Goal: Task Accomplishment & Management: Manage account settings

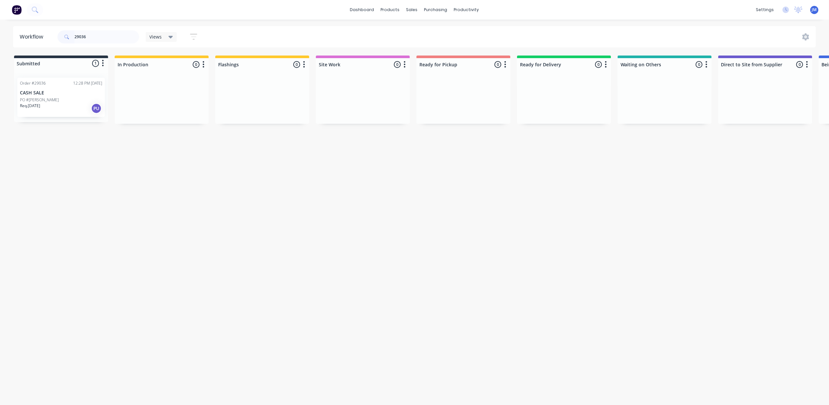
click at [101, 32] on input "29036" at bounding box center [106, 36] width 65 height 13
click at [101, 33] on input "29036" at bounding box center [106, 36] width 65 height 13
click at [101, 34] on input "29036" at bounding box center [106, 36] width 65 height 13
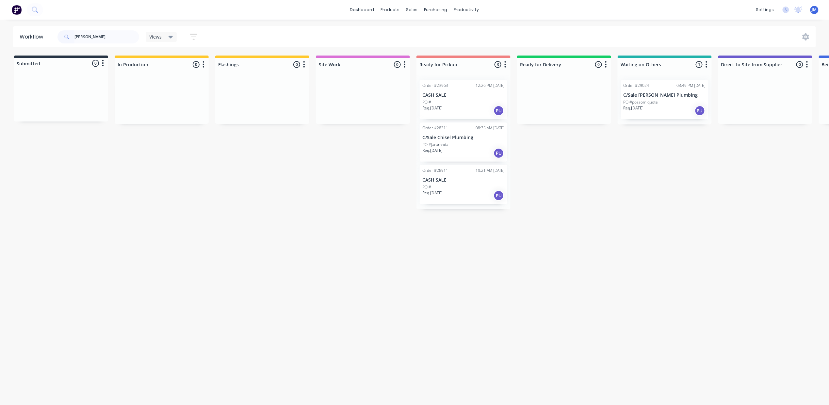
click at [456, 97] on p "CASH SALE" at bounding box center [463, 95] width 82 height 6
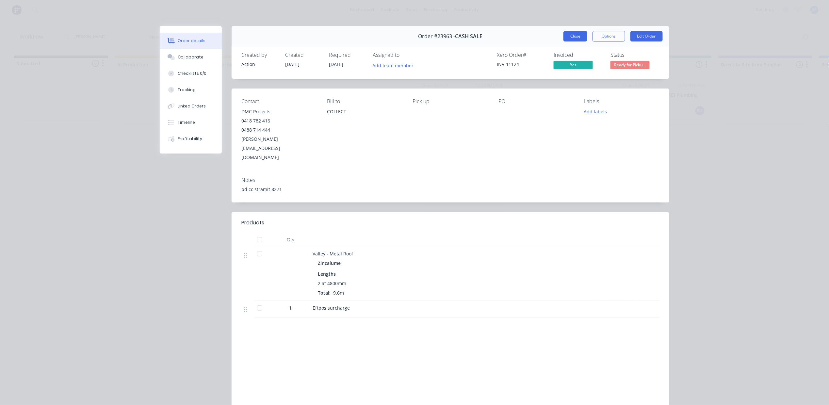
click at [576, 33] on button "Close" at bounding box center [575, 36] width 24 height 10
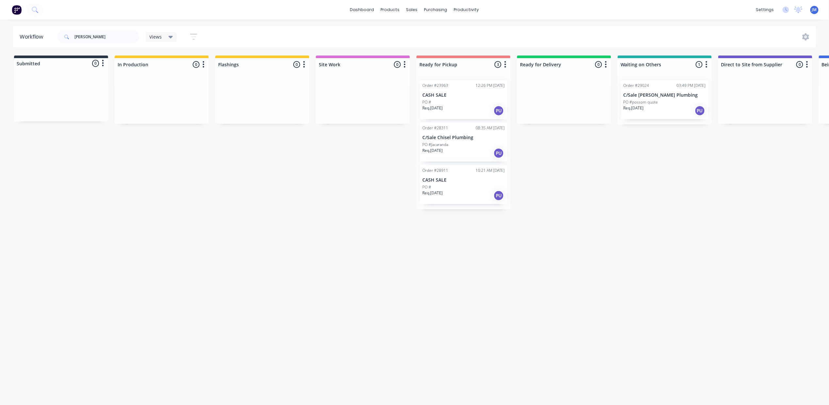
click at [463, 185] on div "PO #" at bounding box center [463, 187] width 82 height 6
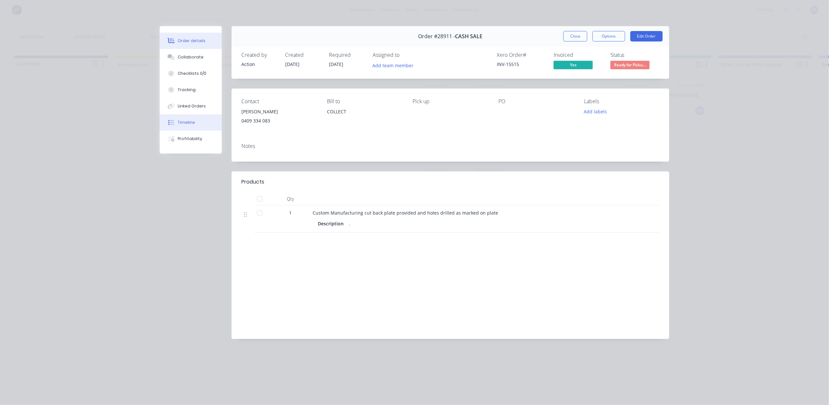
click at [192, 127] on button "Timeline" at bounding box center [191, 122] width 62 height 16
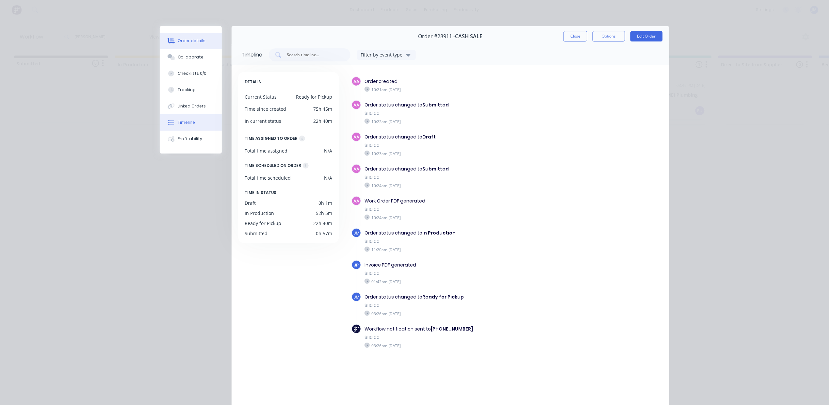
click at [204, 44] on button "Order details" at bounding box center [191, 41] width 62 height 16
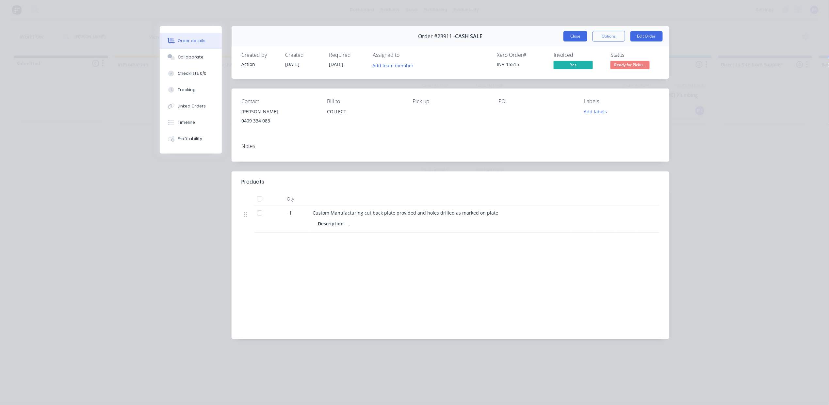
click at [574, 40] on button "Close" at bounding box center [575, 36] width 24 height 10
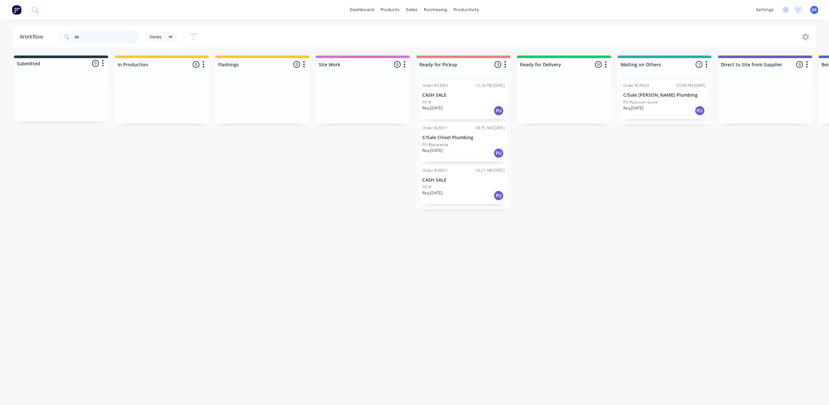
type input "d"
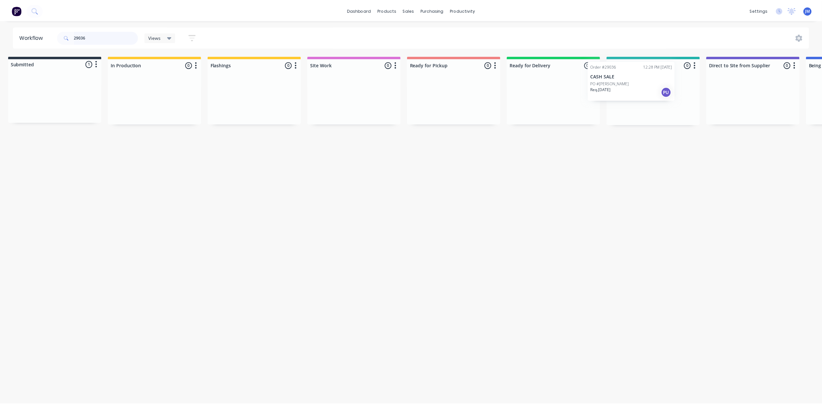
scroll to position [0, 9]
drag, startPoint x: 90, startPoint y: 110, endPoint x: 663, endPoint y: 87, distance: 573.7
click at [665, 93] on div "Submitted 1 Status colour #273444 hex #273444 Save Cancel Summaries Total order…" at bounding box center [577, 89] width 1183 height 69
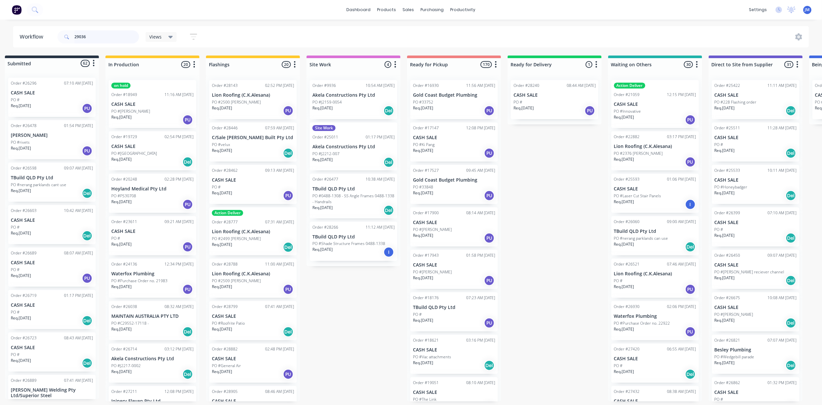
click at [93, 35] on input "29036" at bounding box center [106, 36] width 65 height 13
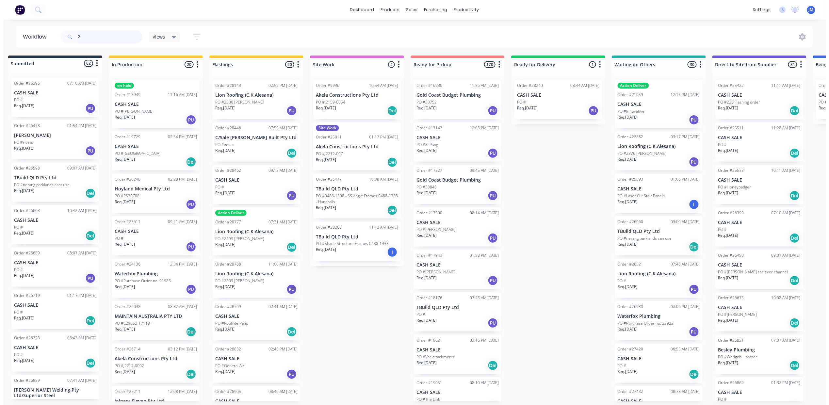
scroll to position [0, 0]
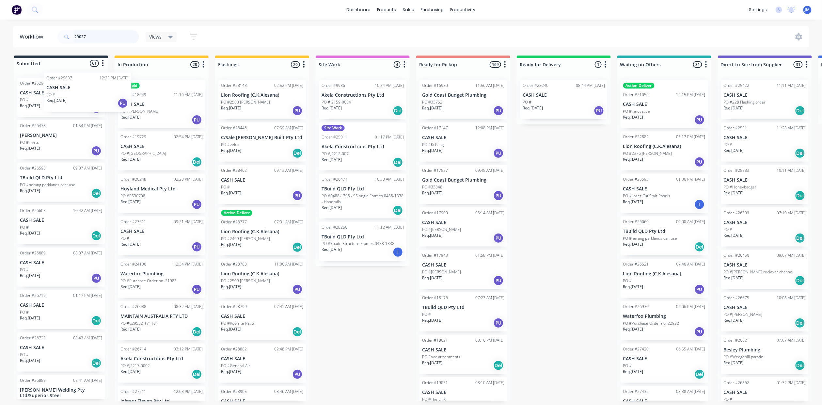
drag, startPoint x: 42, startPoint y: 91, endPoint x: 38, endPoint y: 69, distance: 22.0
click at [33, 76] on div "Order #26296 07:10 AM [DATE] CASH SALE PO # Req. [DATE] PU Order #26478 01:54 P…" at bounding box center [61, 235] width 94 height 326
drag, startPoint x: 93, startPoint y: 33, endPoint x: 97, endPoint y: 34, distance: 4.0
click at [93, 33] on input "29037" at bounding box center [106, 36] width 65 height 13
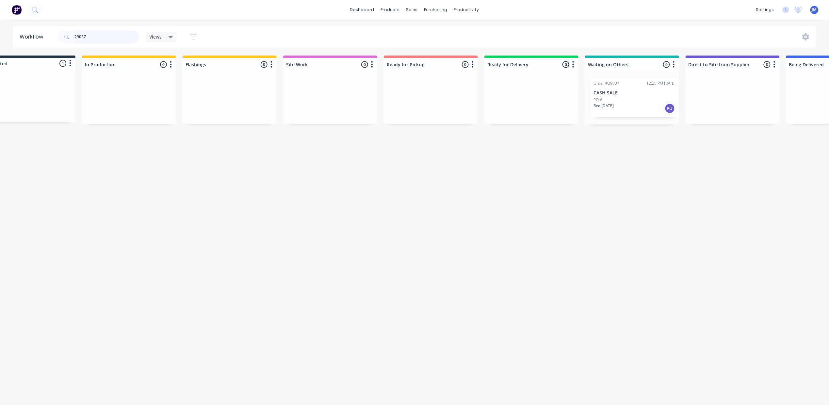
scroll to position [0, 37]
drag, startPoint x: 72, startPoint y: 91, endPoint x: 628, endPoint y: 95, distance: 556.0
click at [645, 91] on div "Submitted 1 Status colour #273444 hex #273444 Save Cancel Summaries Total order…" at bounding box center [550, 89] width 1183 height 69
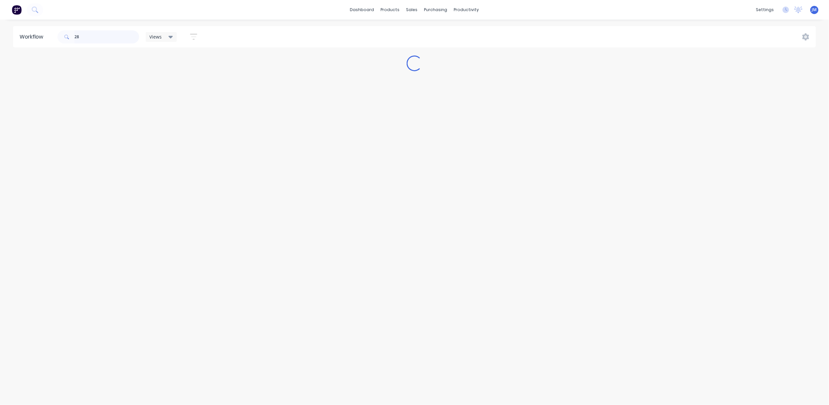
scroll to position [0, 0]
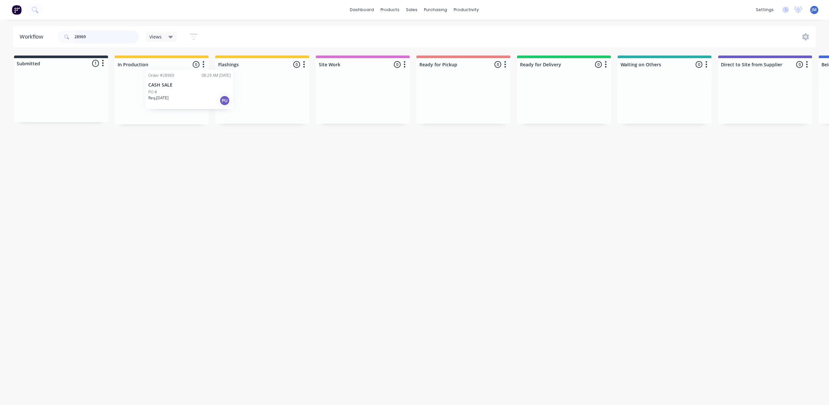
drag, startPoint x: 65, startPoint y: 100, endPoint x: 172, endPoint y: 88, distance: 107.1
click at [176, 93] on div "Submitted 1 Status colour #273444 hex #273444 Save Cancel Summaries Total order…" at bounding box center [586, 89] width 1183 height 69
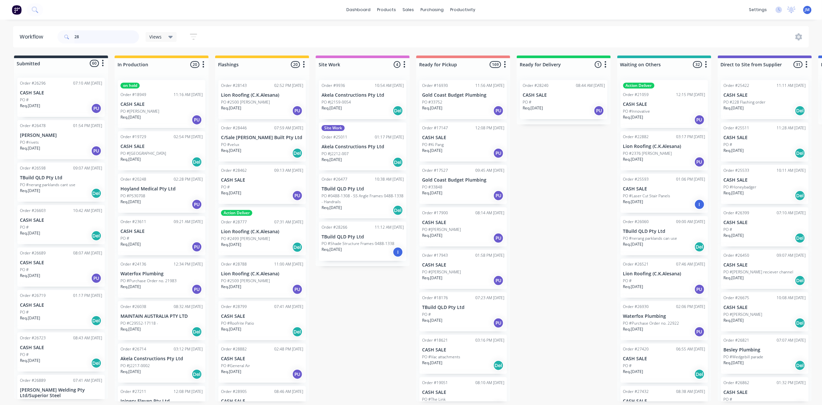
type input "2"
click at [76, 92] on div "Order #26296 07:10 AM [DATE] CASH SALE PO # Req. [DATE] PU Order #26478 01:54 P…" at bounding box center [61, 235] width 94 height 326
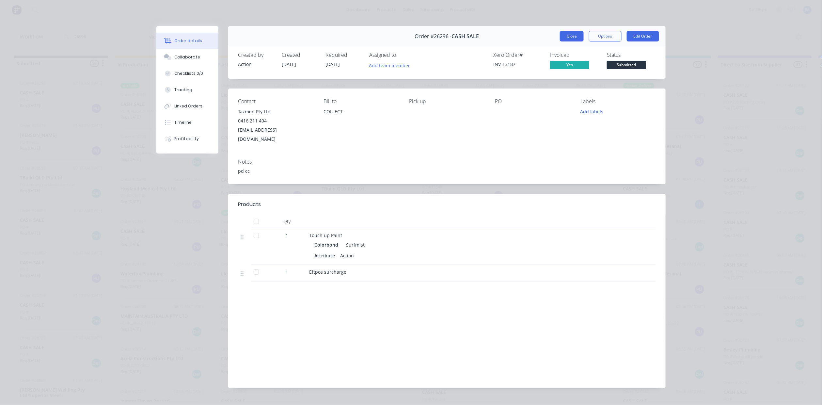
drag, startPoint x: 568, startPoint y: 31, endPoint x: 558, endPoint y: 34, distance: 10.7
click at [568, 30] on div "Order #26296 - CASH SALE Close Options Edit Order" at bounding box center [446, 36] width 437 height 21
click at [566, 36] on button "Close" at bounding box center [572, 36] width 24 height 10
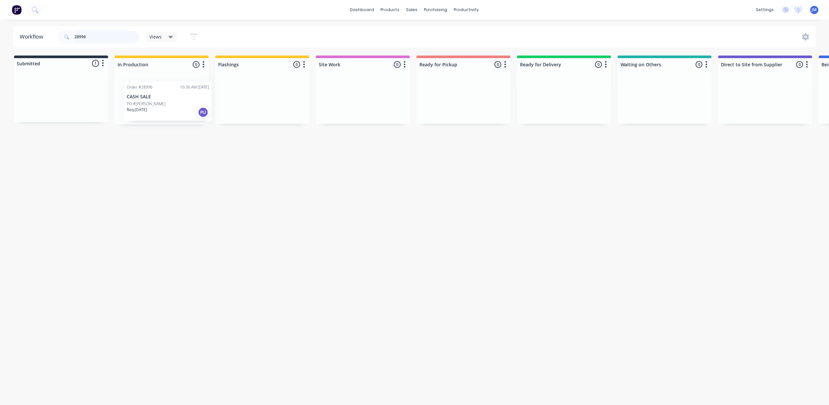
drag, startPoint x: 36, startPoint y: 97, endPoint x: 144, endPoint y: 102, distance: 108.5
click at [144, 102] on div "Submitted 1 Status colour #273444 hex #273444 Save Cancel Summaries Total order…" at bounding box center [586, 89] width 1183 height 69
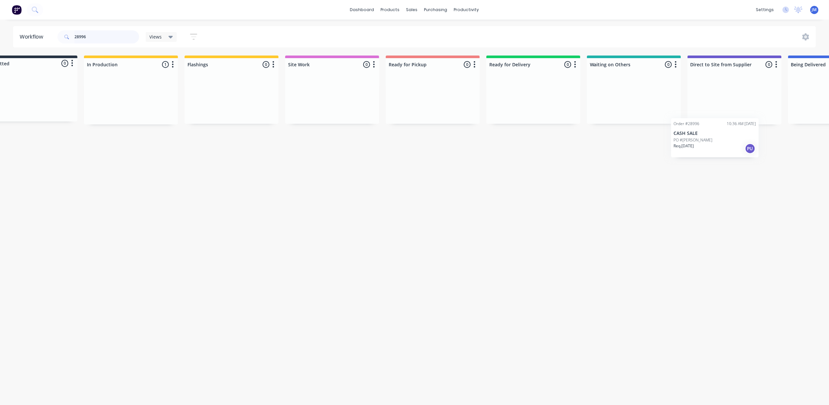
scroll to position [0, 41]
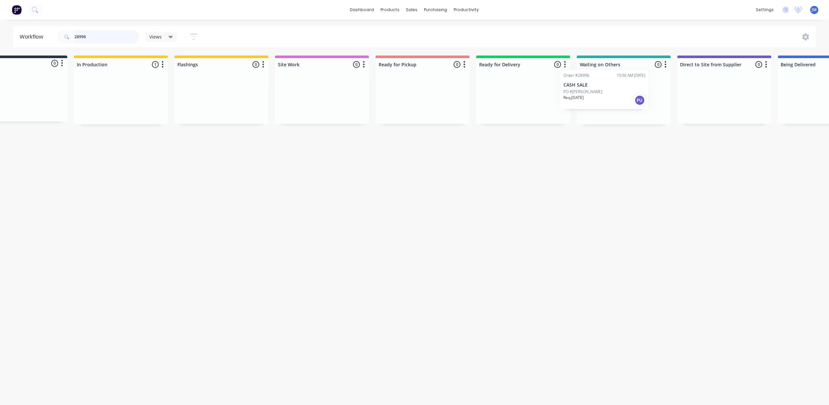
drag, startPoint x: 136, startPoint y: 98, endPoint x: 580, endPoint y: 84, distance: 443.9
click at [578, 85] on div "Submitted 0 Status colour #273444 hex #273444 Save Cancel Summaries Total order…" at bounding box center [545, 89] width 1183 height 69
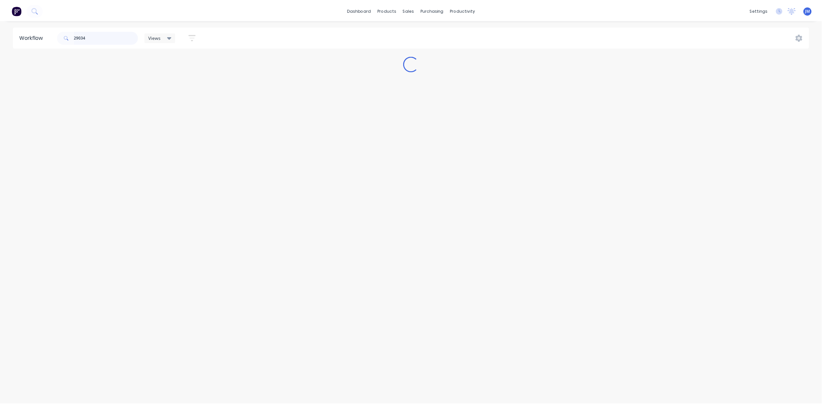
scroll to position [0, 0]
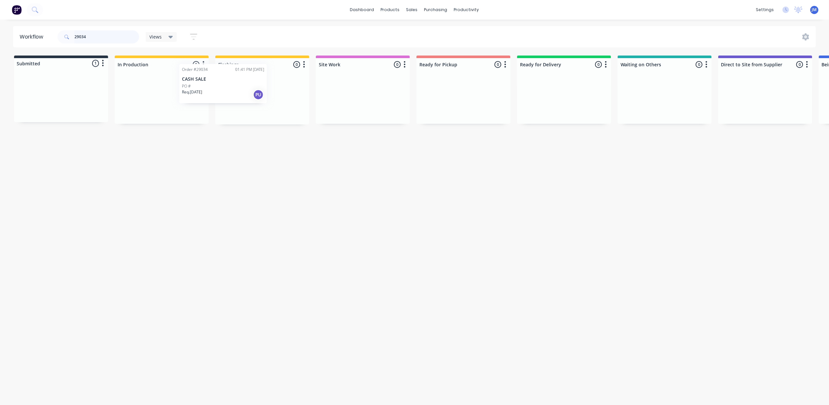
drag, startPoint x: 62, startPoint y: 105, endPoint x: 234, endPoint y: 85, distance: 173.2
click at [238, 93] on div "Submitted 1 Status colour #273444 hex #273444 Save Cancel Summaries Total order…" at bounding box center [586, 89] width 1183 height 69
drag, startPoint x: 81, startPoint y: 112, endPoint x: 175, endPoint y: 111, distance: 93.7
click at [175, 112] on div "Submitted 1 Status colour #273444 hex #273444 Save Cancel Summaries Total order…" at bounding box center [586, 89] width 1183 height 69
drag, startPoint x: 242, startPoint y: 106, endPoint x: 442, endPoint y: 79, distance: 201.6
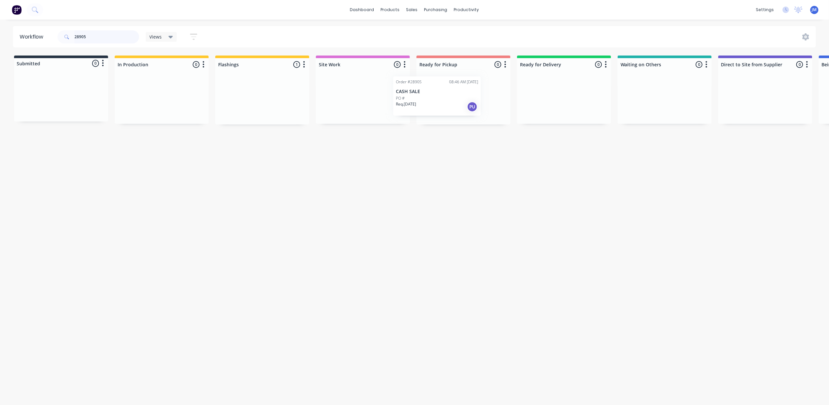
click at [422, 101] on div "Submitted 0 Status colour #273444 hex #273444 Save Cancel Summaries Total order…" at bounding box center [586, 89] width 1183 height 69
drag, startPoint x: 484, startPoint y: 174, endPoint x: 464, endPoint y: 161, distance: 23.9
click at [482, 172] on div "Mark as Picked Up" at bounding box center [489, 171] width 66 height 13
drag, startPoint x: 87, startPoint y: 36, endPoint x: 94, endPoint y: 36, distance: 6.5
click at [89, 35] on input "28850" at bounding box center [106, 36] width 65 height 13
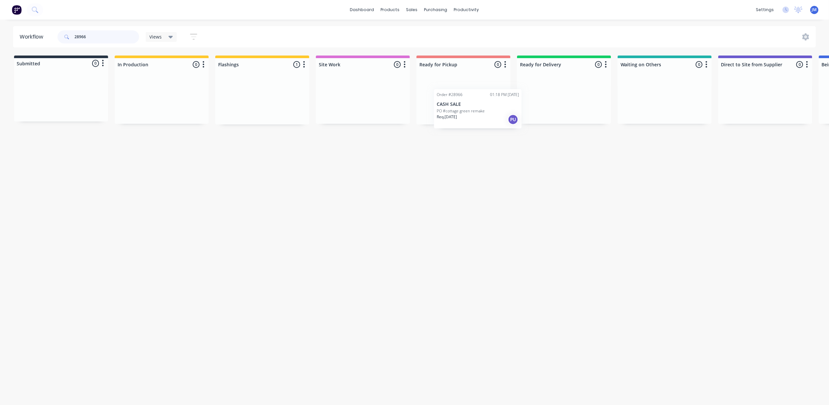
drag, startPoint x: 259, startPoint y: 101, endPoint x: 466, endPoint y: 104, distance: 207.0
click at [468, 106] on div "Submitted 0 Status colour #273444 hex #273444 Save Cancel Summaries Total order…" at bounding box center [586, 89] width 1183 height 69
drag, startPoint x: 237, startPoint y: 105, endPoint x: 457, endPoint y: 95, distance: 220.6
click at [461, 93] on div "Submitted 0 Status colour #273444 hex #273444 Save Cancel Summaries Total order…" at bounding box center [586, 89] width 1183 height 69
type input "2"
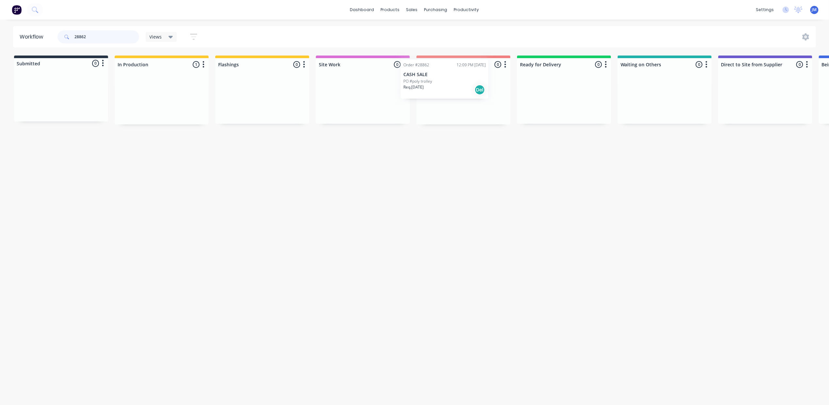
drag, startPoint x: 135, startPoint y: 93, endPoint x: 415, endPoint y: 73, distance: 280.8
click at [420, 73] on div "Submitted 0 Status colour #273444 hex #273444 Save Cancel Summaries Total order…" at bounding box center [586, 89] width 1183 height 69
type input "28862"
click at [428, 28] on div "Sales Orders" at bounding box center [436, 31] width 27 height 6
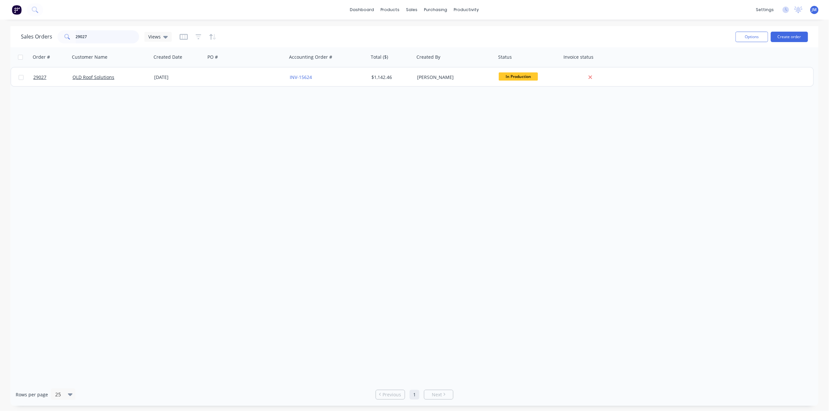
click at [106, 34] on input "29027" at bounding box center [108, 36] width 64 height 13
type input "2"
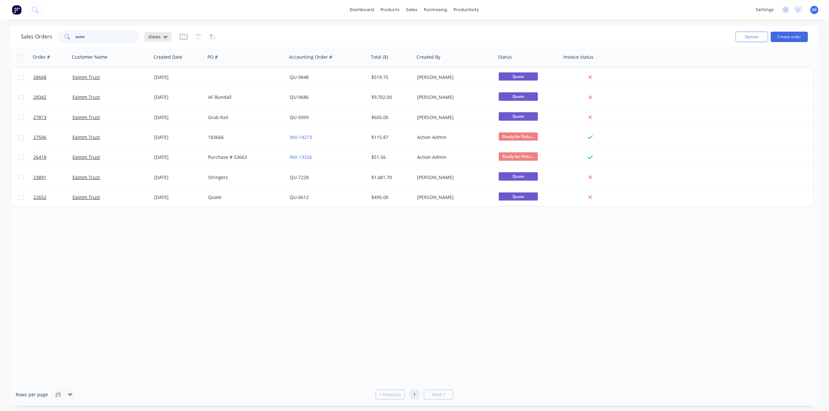
type input "exim"
click at [165, 38] on icon at bounding box center [165, 36] width 5 height 7
click at [175, 102] on button "Archived" at bounding box center [183, 106] width 74 height 8
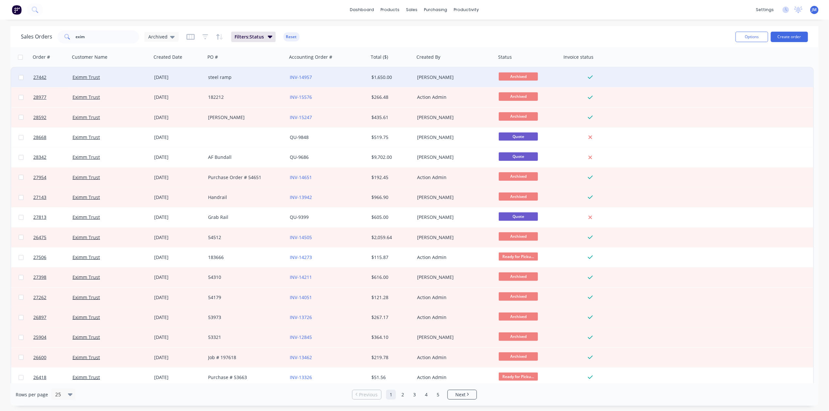
click at [118, 75] on div "Eximm Trust" at bounding box center [108, 77] width 72 height 7
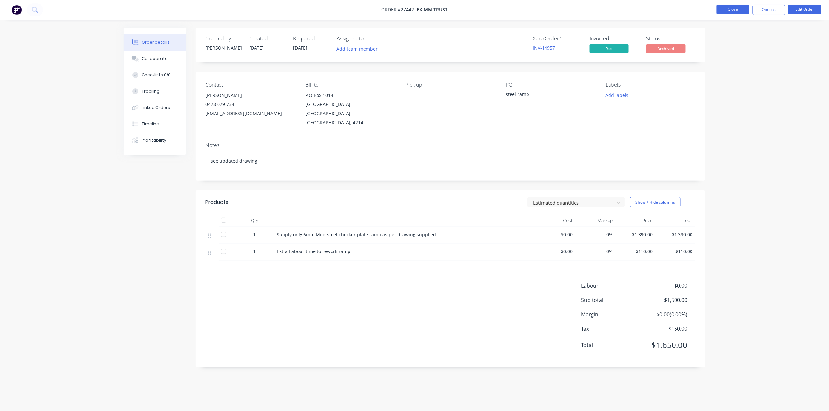
click at [722, 7] on button "Close" at bounding box center [732, 10] width 33 height 10
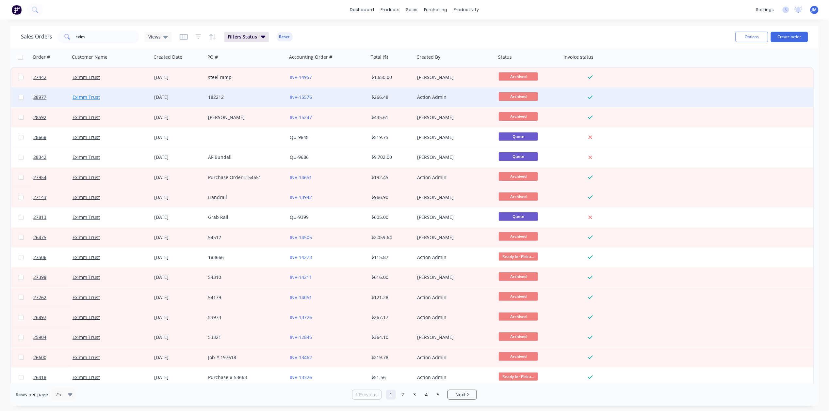
click at [86, 96] on link "Eximm Trust" at bounding box center [85, 97] width 27 height 6
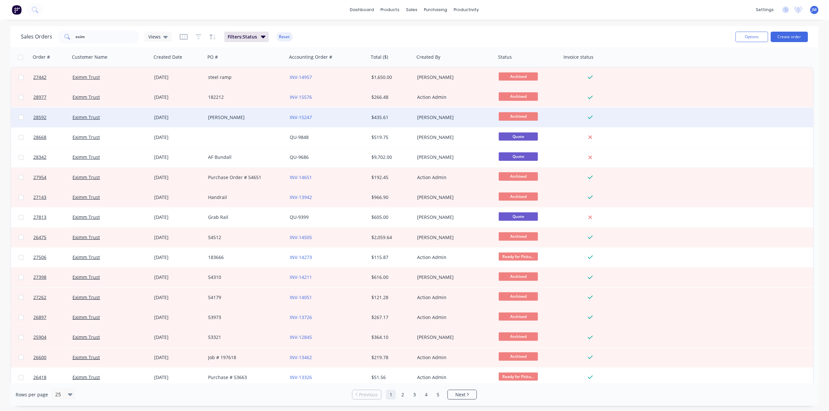
click at [182, 116] on div "[DATE]" at bounding box center [178, 117] width 49 height 7
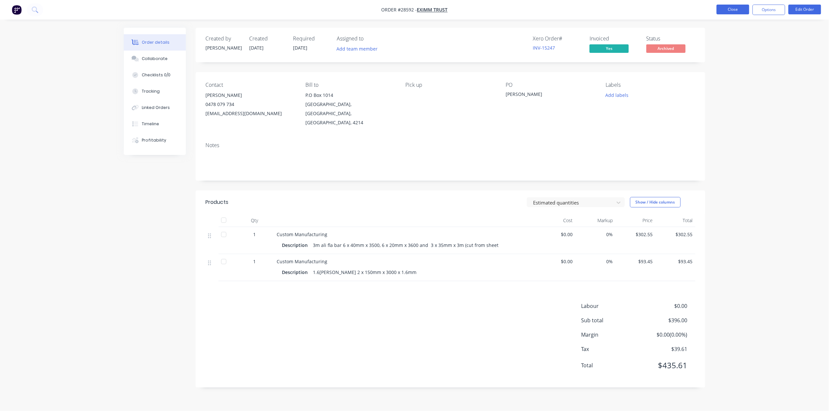
click at [722, 8] on button "Close" at bounding box center [732, 10] width 33 height 10
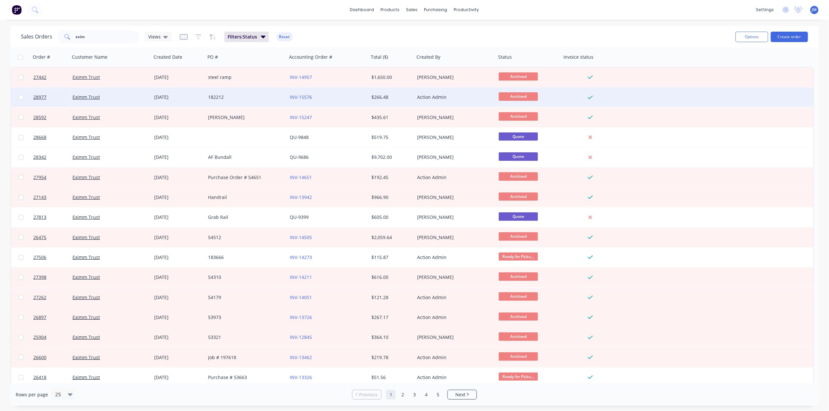
click at [244, 101] on div "182212" at bounding box center [246, 97] width 82 height 20
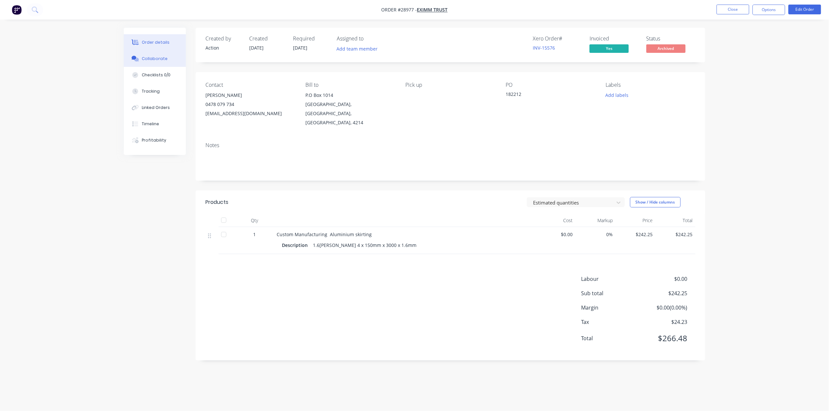
click at [153, 58] on div "Collaborate" at bounding box center [155, 59] width 26 height 6
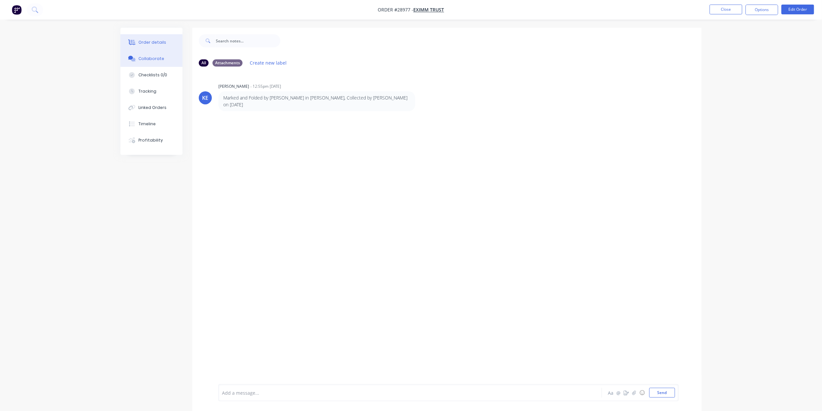
click at [146, 42] on div "Order details" at bounding box center [153, 43] width 28 height 6
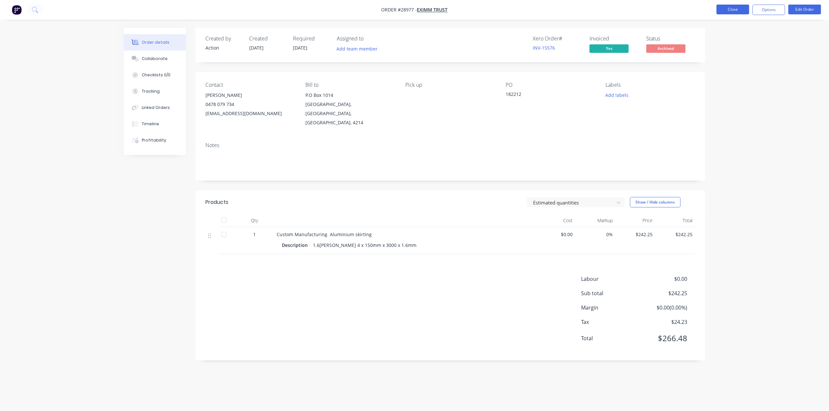
click at [723, 12] on button "Close" at bounding box center [732, 10] width 33 height 10
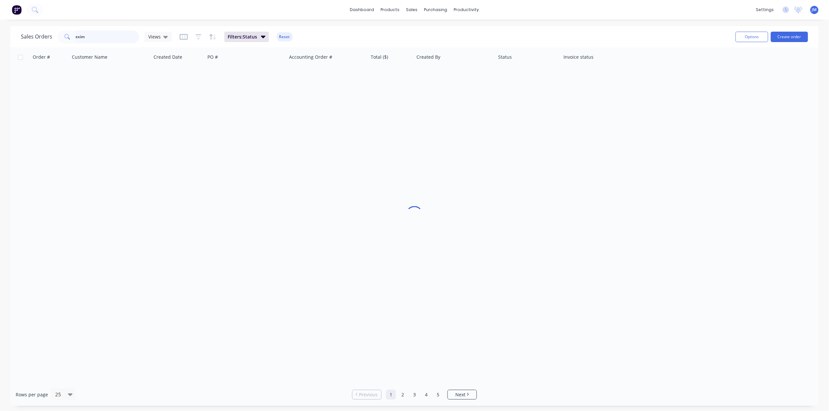
click at [101, 37] on input "exim" at bounding box center [108, 36] width 64 height 13
type input "e"
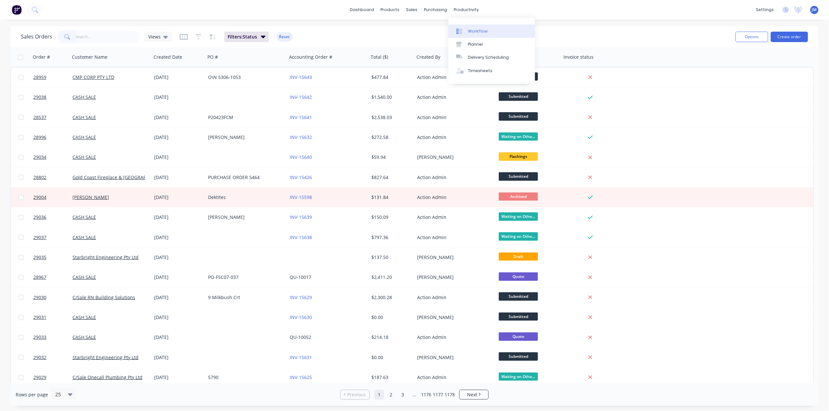
click at [472, 30] on div "Workflow" at bounding box center [478, 31] width 20 height 6
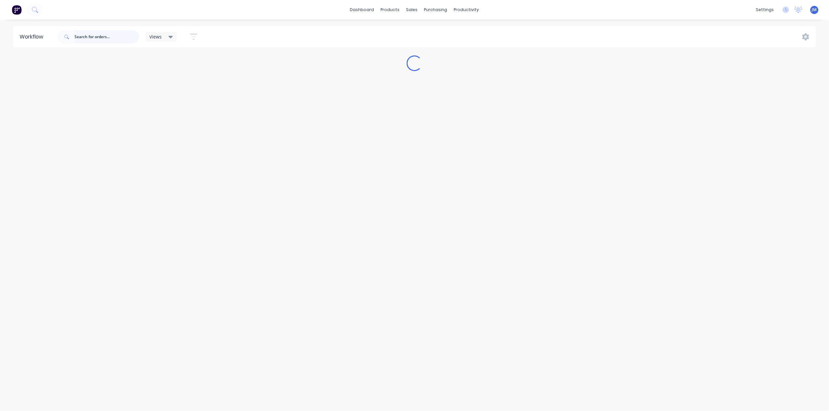
drag, startPoint x: 97, startPoint y: 35, endPoint x: 106, endPoint y: 34, distance: 9.1
click at [97, 35] on input "text" at bounding box center [106, 36] width 65 height 13
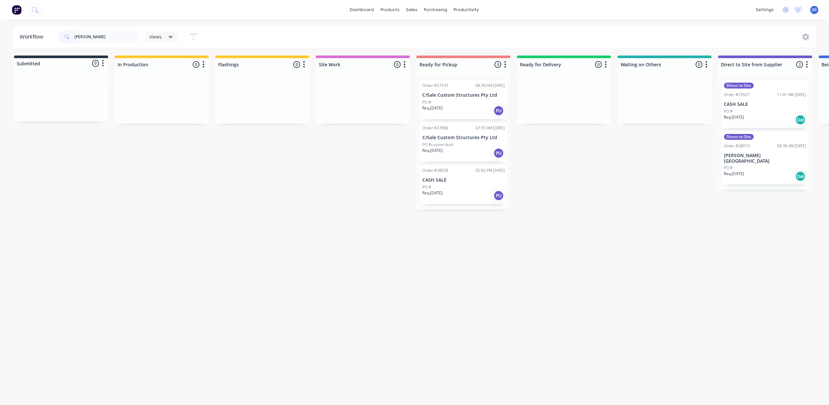
click at [478, 193] on div "Req. [DATE] PU" at bounding box center [463, 195] width 82 height 11
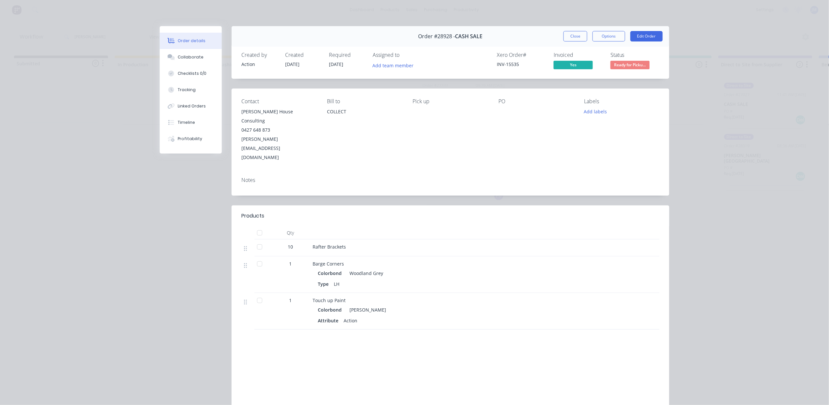
click at [614, 62] on span "Ready for Picku..." at bounding box center [629, 65] width 39 height 8
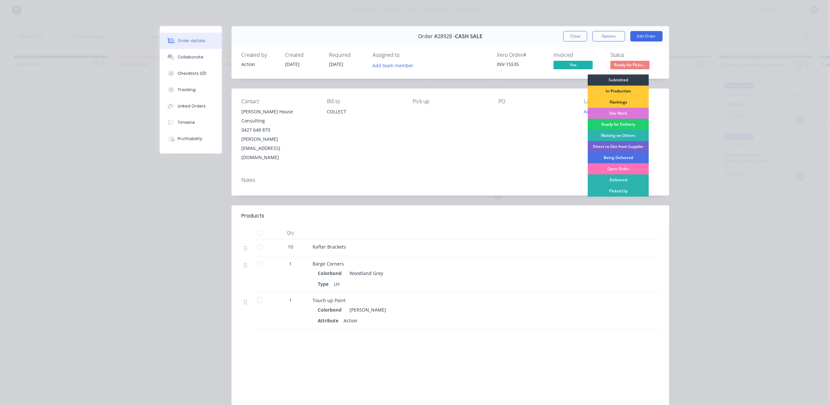
click at [604, 190] on div "Picked Up" at bounding box center [618, 190] width 61 height 11
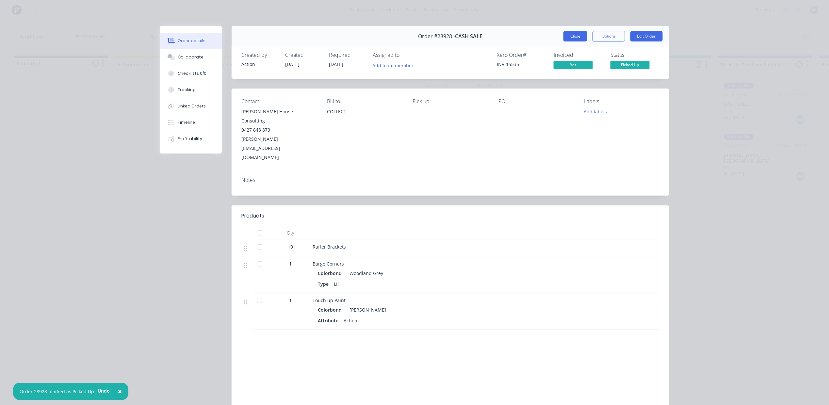
click at [573, 35] on button "Close" at bounding box center [575, 36] width 24 height 10
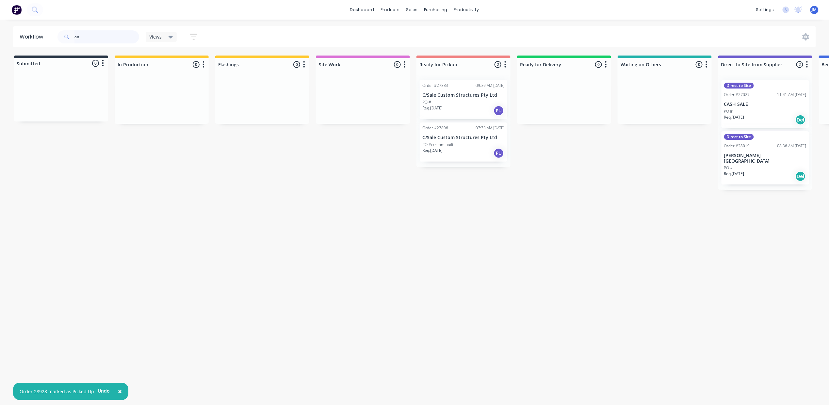
type input "a"
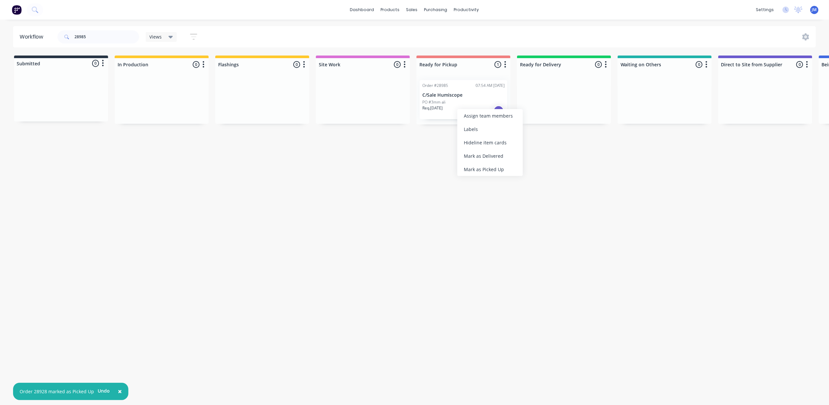
click at [475, 169] on div "Mark as Picked Up" at bounding box center [490, 169] width 66 height 13
click at [97, 36] on input "28985" at bounding box center [106, 36] width 65 height 13
type input "2"
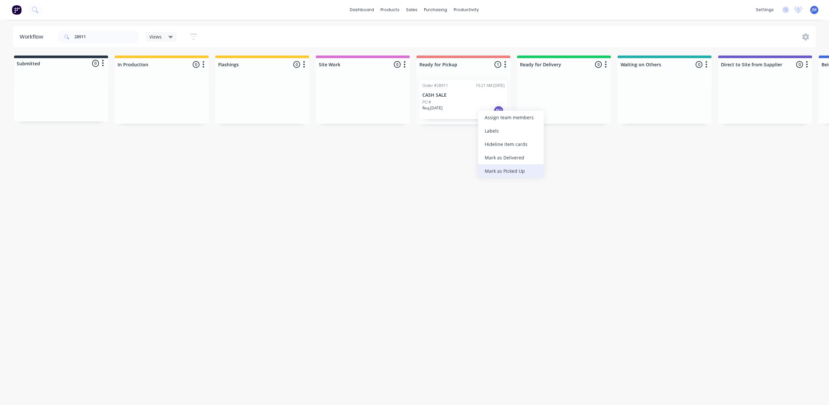
click at [506, 173] on div "Mark as Picked Up" at bounding box center [511, 170] width 66 height 13
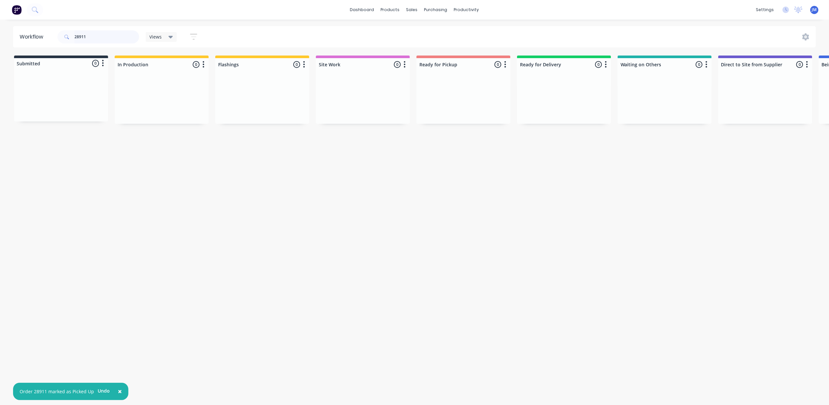
click at [91, 39] on input "28911" at bounding box center [106, 36] width 65 height 13
type input "2"
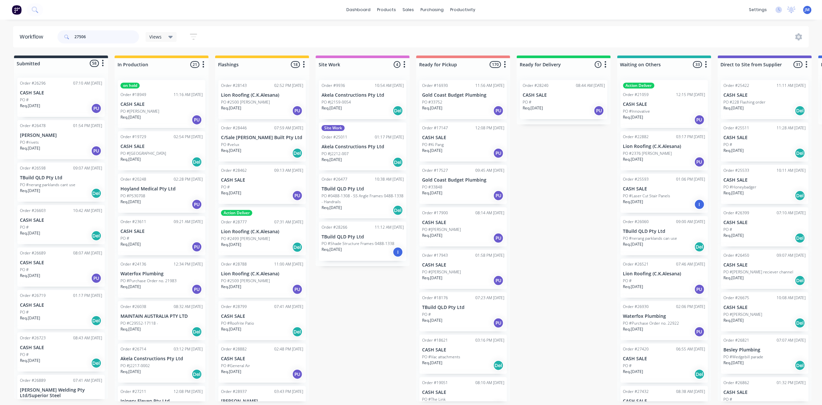
click at [90, 35] on input "27506" at bounding box center [106, 36] width 65 height 13
type input "2"
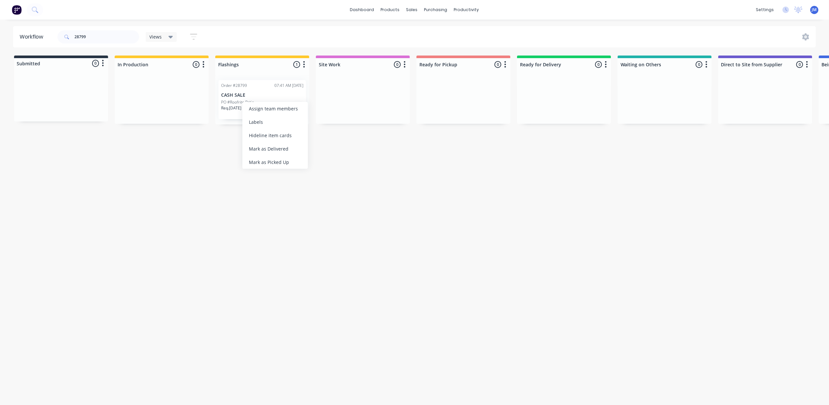
click at [301, 144] on div "Mark as Delivered" at bounding box center [275, 148] width 66 height 13
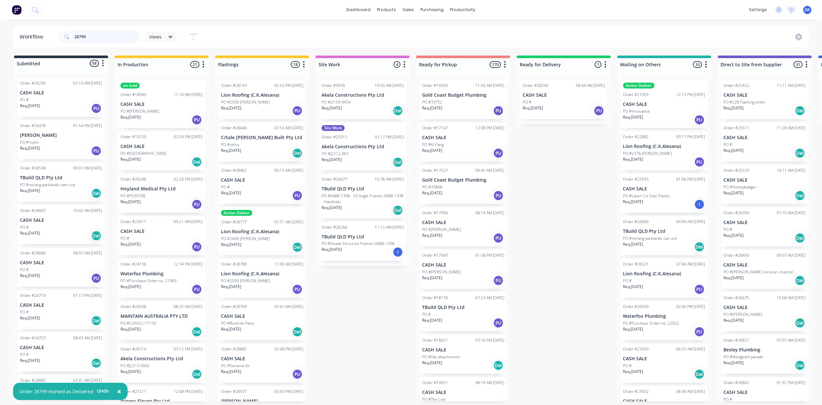
click at [102, 36] on input "28799" at bounding box center [106, 36] width 65 height 13
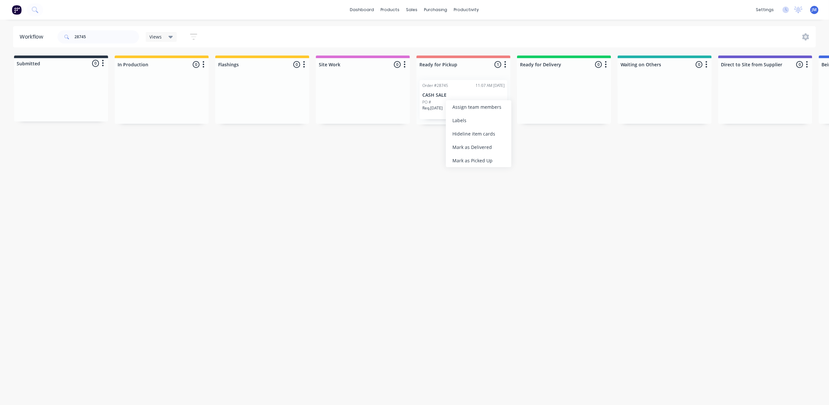
drag, startPoint x: 476, startPoint y: 148, endPoint x: 476, endPoint y: 144, distance: 4.2
click at [476, 146] on div "Mark as Delivered" at bounding box center [479, 146] width 66 height 13
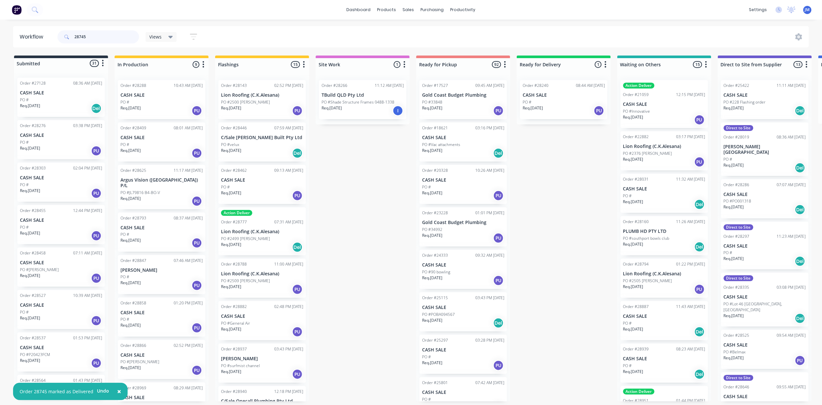
click at [100, 34] on input "28745" at bounding box center [106, 36] width 65 height 13
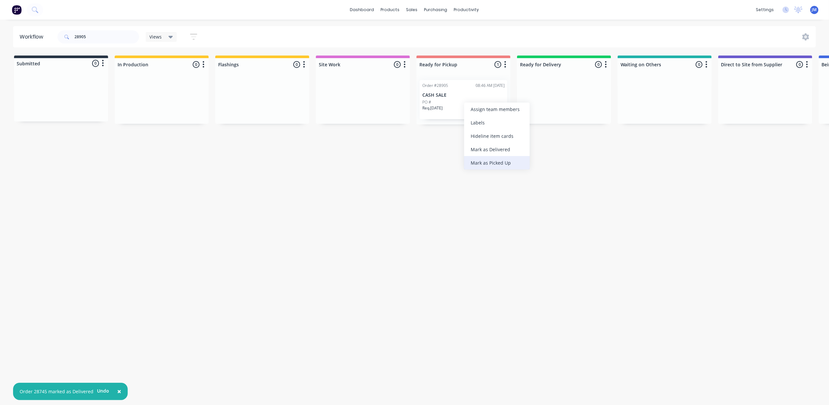
click at [477, 162] on div "Mark as Picked Up" at bounding box center [497, 162] width 66 height 13
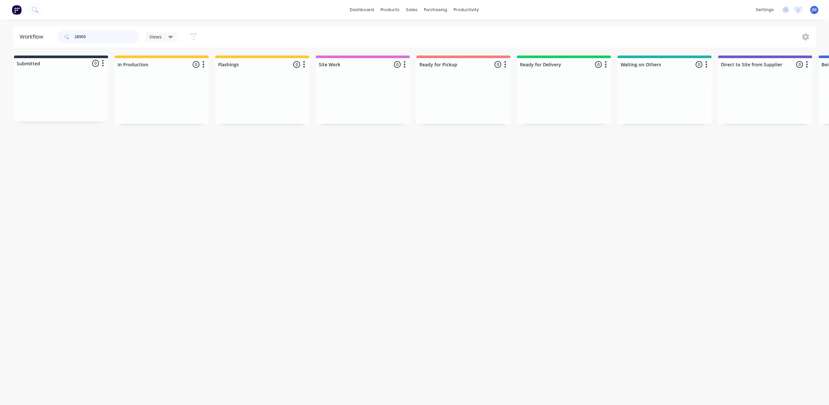
click at [89, 42] on input "28905" at bounding box center [106, 36] width 65 height 13
drag, startPoint x: 407, startPoint y: 84, endPoint x: 445, endPoint y: 80, distance: 37.5
click at [445, 80] on div "Submitted 0 Status colour #273444 hex #273444 Save Cancel Summaries Total order…" at bounding box center [586, 89] width 1183 height 69
drag, startPoint x: 141, startPoint y: 110, endPoint x: 457, endPoint y: 101, distance: 316.1
click at [457, 101] on div "Submitted 0 Status colour #273444 hex #273444 Save Cancel Summaries Total order…" at bounding box center [586, 89] width 1183 height 69
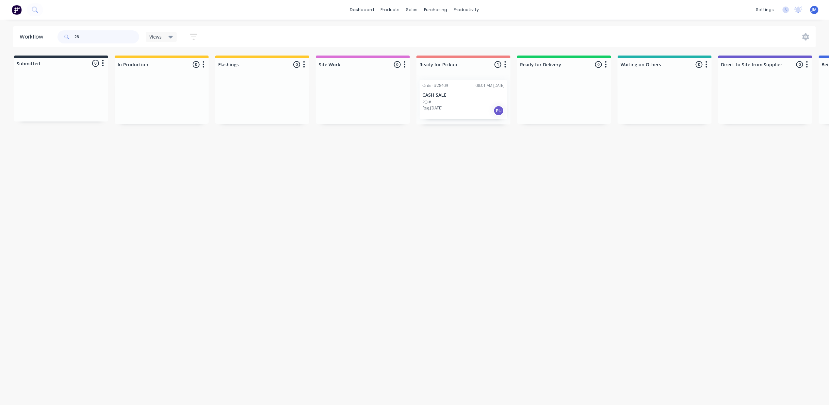
type input "2"
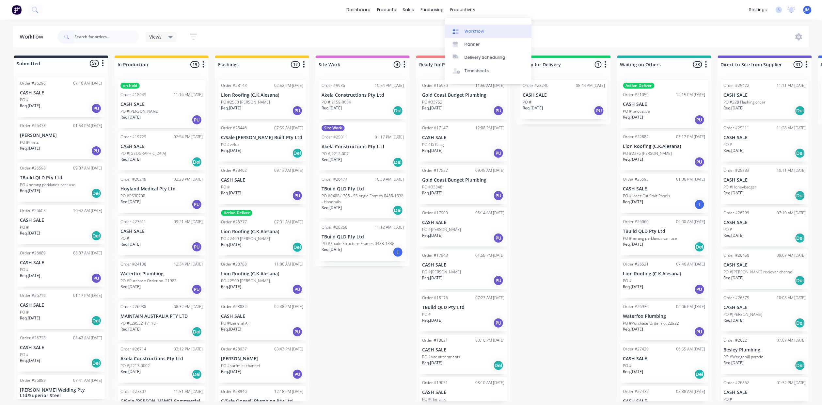
click at [477, 29] on div "Workflow" at bounding box center [475, 31] width 20 height 6
